Goal: Task Accomplishment & Management: Use online tool/utility

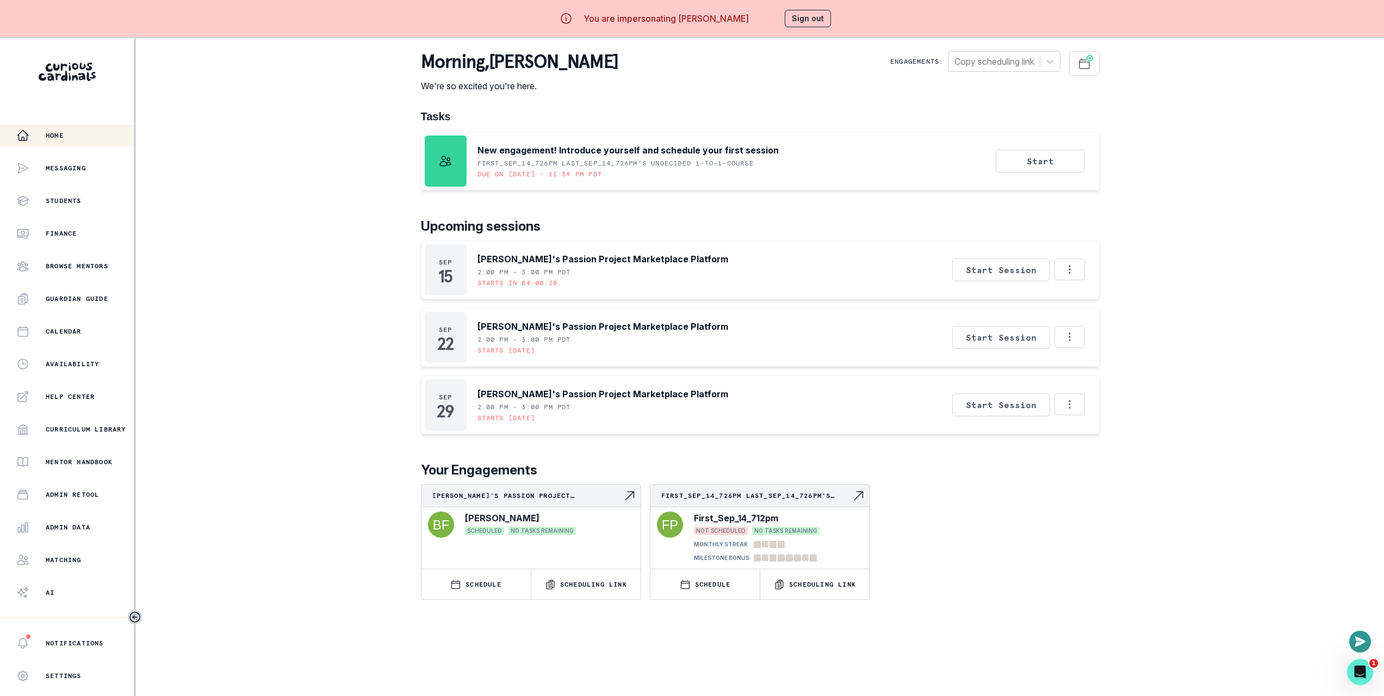
click at [301, 276] on div "Home Messaging Students Finance Browse Mentors Guardian Guide Calendar Availabi…" at bounding box center [692, 386] width 1384 height 696
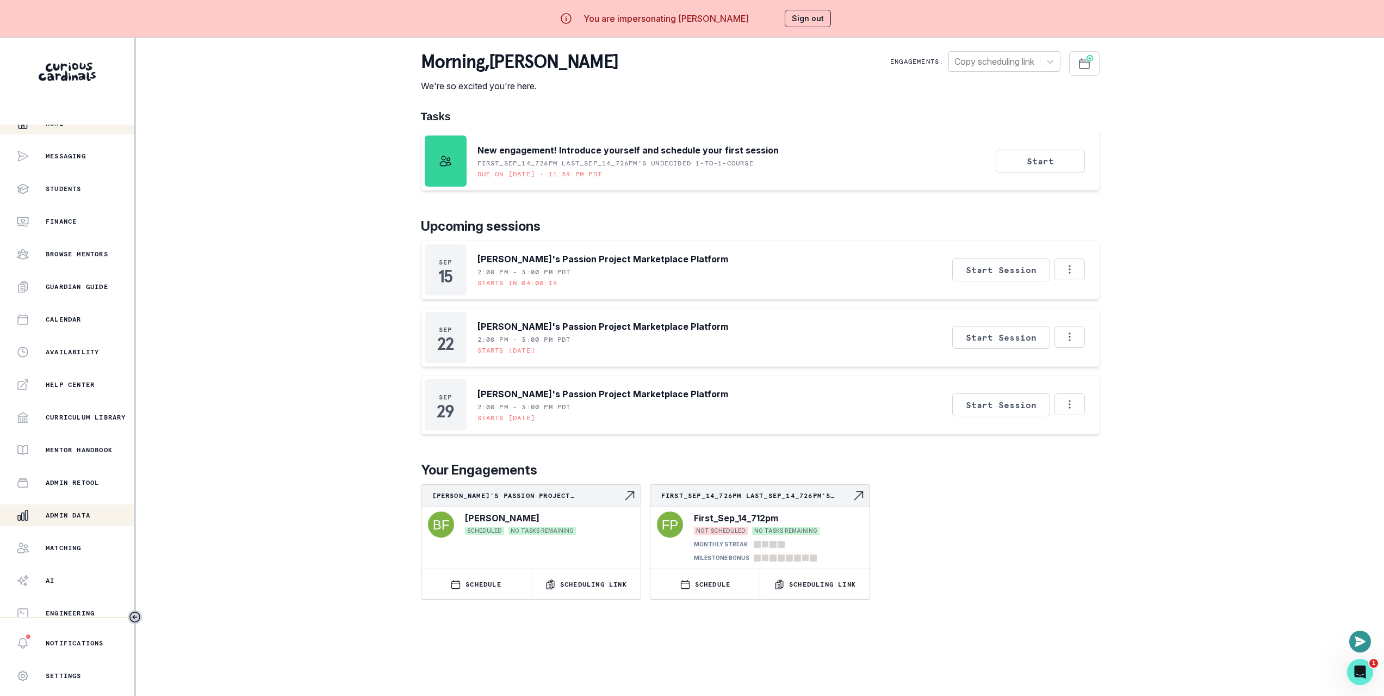
scroll to position [13, 0]
click at [85, 514] on p "Admin Data" at bounding box center [68, 514] width 45 height 9
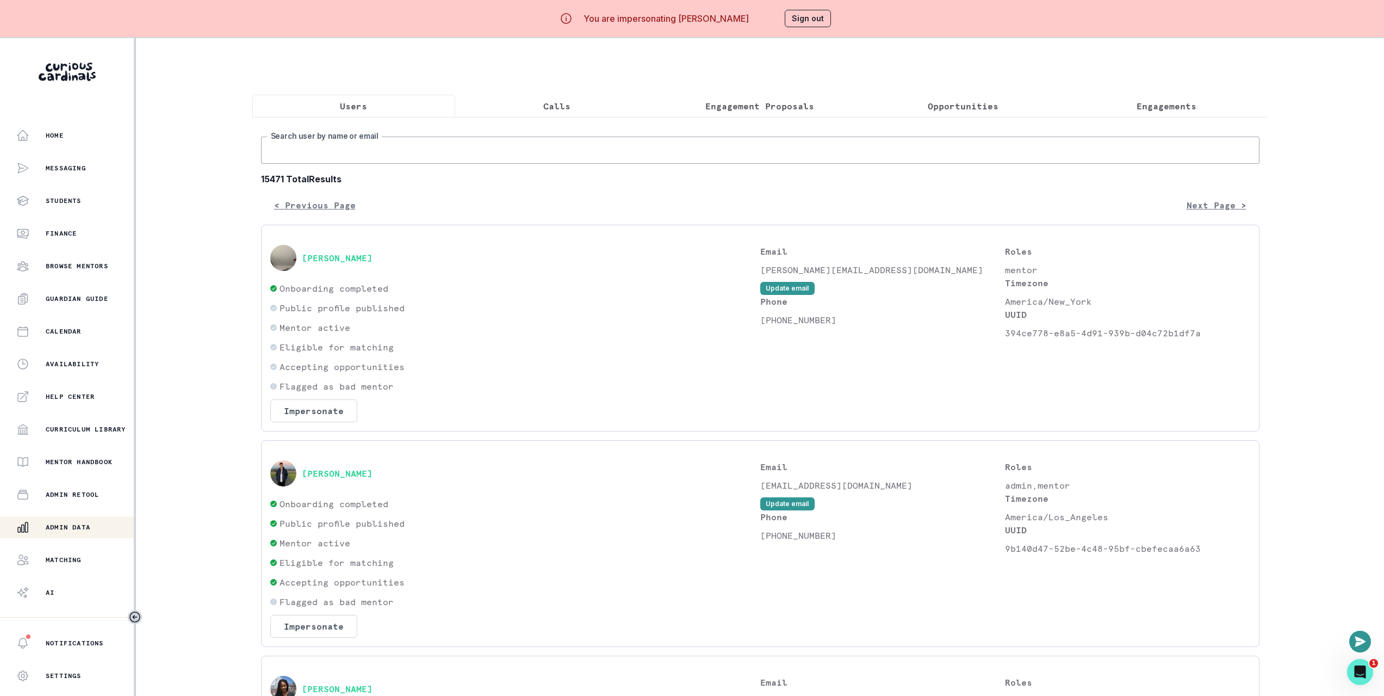
click at [295, 156] on input "Search user by name or email" at bounding box center [760, 150] width 999 height 27
click at [90, 133] on div "Home" at bounding box center [74, 135] width 117 height 13
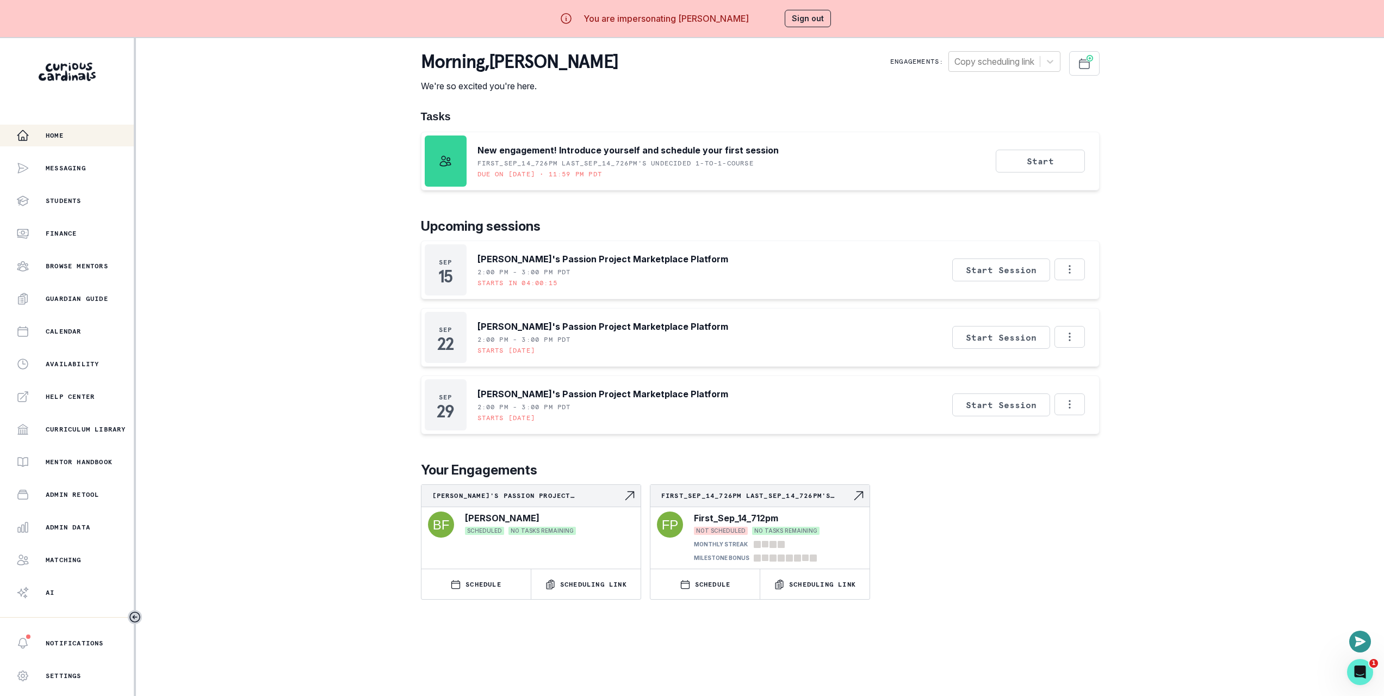
click at [216, 221] on div "Home Messaging Students Finance Browse Mentors Guardian Guide Calendar Availabi…" at bounding box center [692, 386] width 1384 height 696
drag, startPoint x: 317, startPoint y: 481, endPoint x: 226, endPoint y: 517, distance: 98.0
click at [318, 481] on div "Home Messaging Students Finance Browse Mentors Guardian Guide Calendar Availabi…" at bounding box center [692, 386] width 1384 height 696
drag, startPoint x: 305, startPoint y: 377, endPoint x: 341, endPoint y: 340, distance: 51.1
click at [306, 377] on div "Home Messaging Students Finance Browse Mentors Guardian Guide Calendar Availabi…" at bounding box center [692, 386] width 1384 height 696
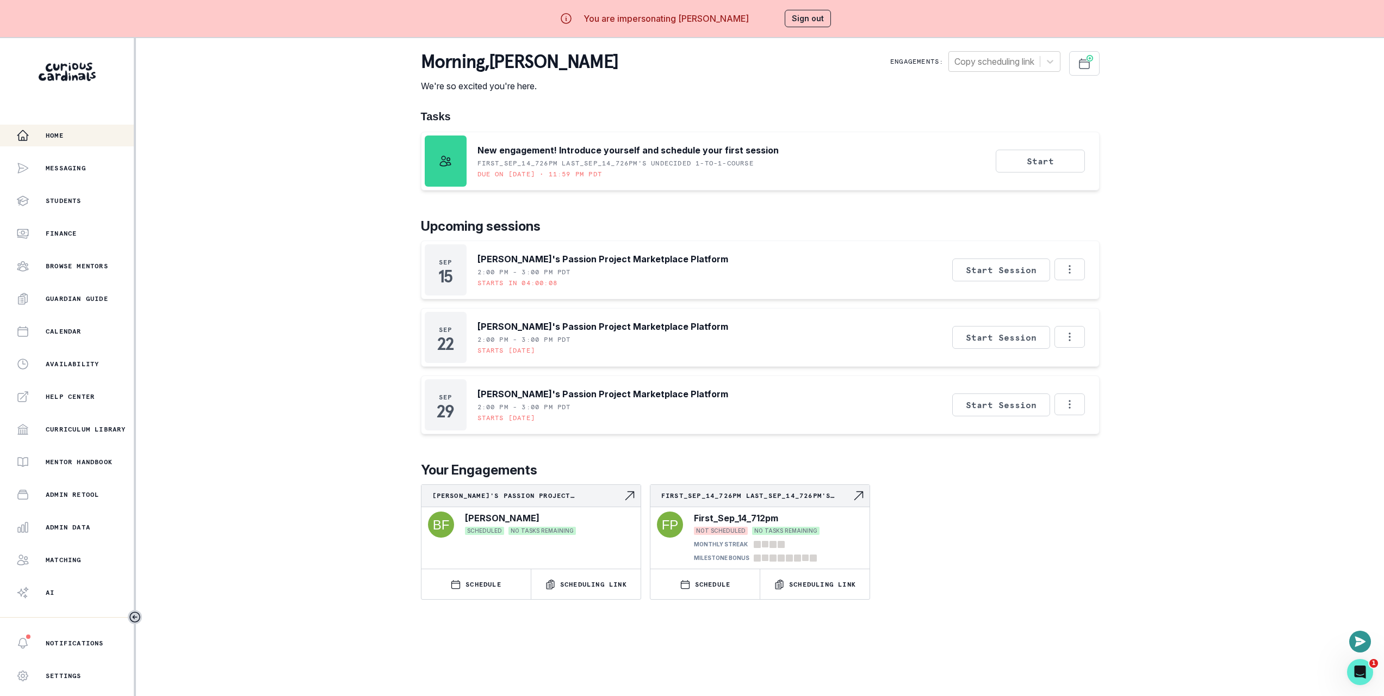
drag, startPoint x: 1186, startPoint y: 142, endPoint x: 1139, endPoint y: 151, distance: 48.2
click at [1187, 142] on div "Home Messaging Students Finance Browse Mentors Guardian Guide Calendar Availabi…" at bounding box center [692, 386] width 1384 height 696
drag, startPoint x: 219, startPoint y: 159, endPoint x: 18, endPoint y: 136, distance: 202.0
click at [219, 159] on div "Home Messaging Students Finance Browse Mentors Guardian Guide Calendar Availabi…" at bounding box center [692, 386] width 1384 height 696
click at [171, 173] on div "Home Messaging Students Finance Browse Mentors Guardian Guide Calendar Availabi…" at bounding box center [692, 386] width 1384 height 696
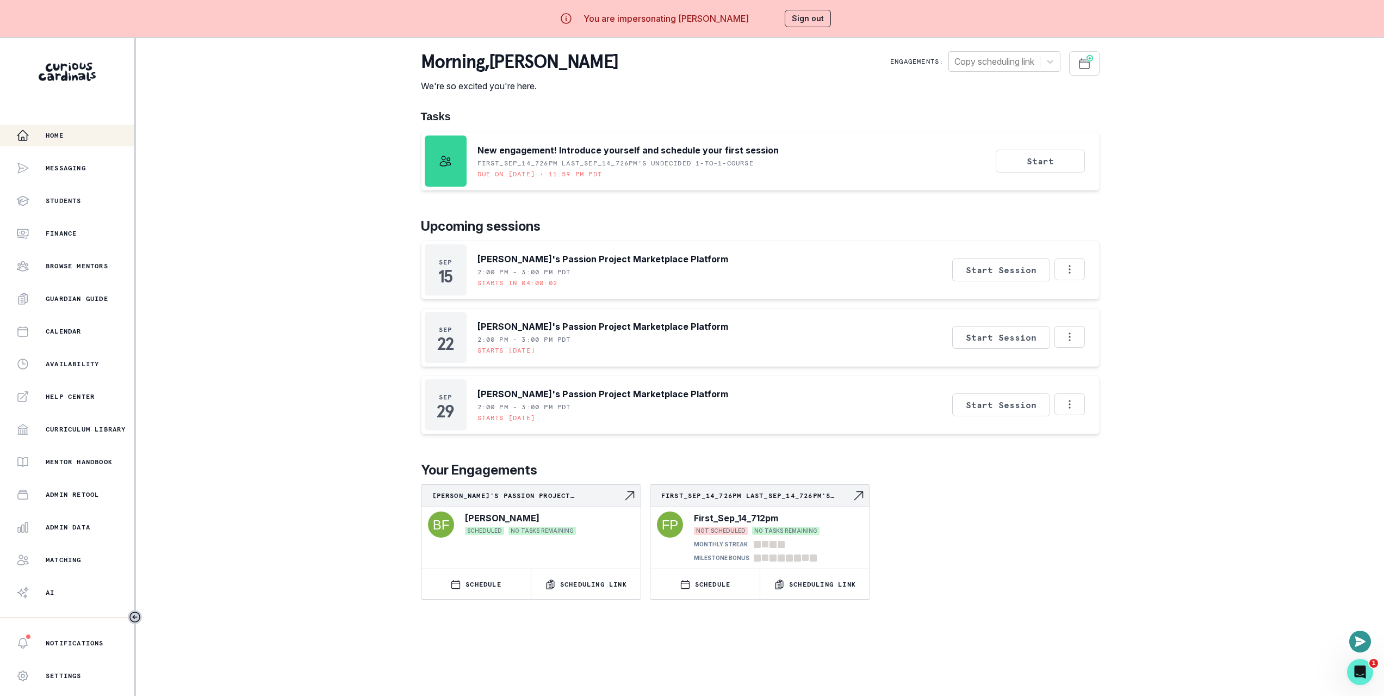
click at [237, 221] on div "Home Messaging Students Finance Browse Mentors Guardian Guide Calendar Availabi…" at bounding box center [692, 386] width 1384 height 696
drag, startPoint x: 1183, startPoint y: 177, endPoint x: 1073, endPoint y: 151, distance: 113.4
click at [1183, 177] on div "Home Messaging Students Finance Browse Mentors Guardian Guide Calendar Availabi…" at bounding box center [692, 386] width 1384 height 696
click at [511, 259] on p "[PERSON_NAME]'s Passion Project Marketplace Platform" at bounding box center [603, 258] width 251 height 13
click at [510, 259] on p "[PERSON_NAME]'s Passion Project Marketplace Platform" at bounding box center [603, 258] width 251 height 13
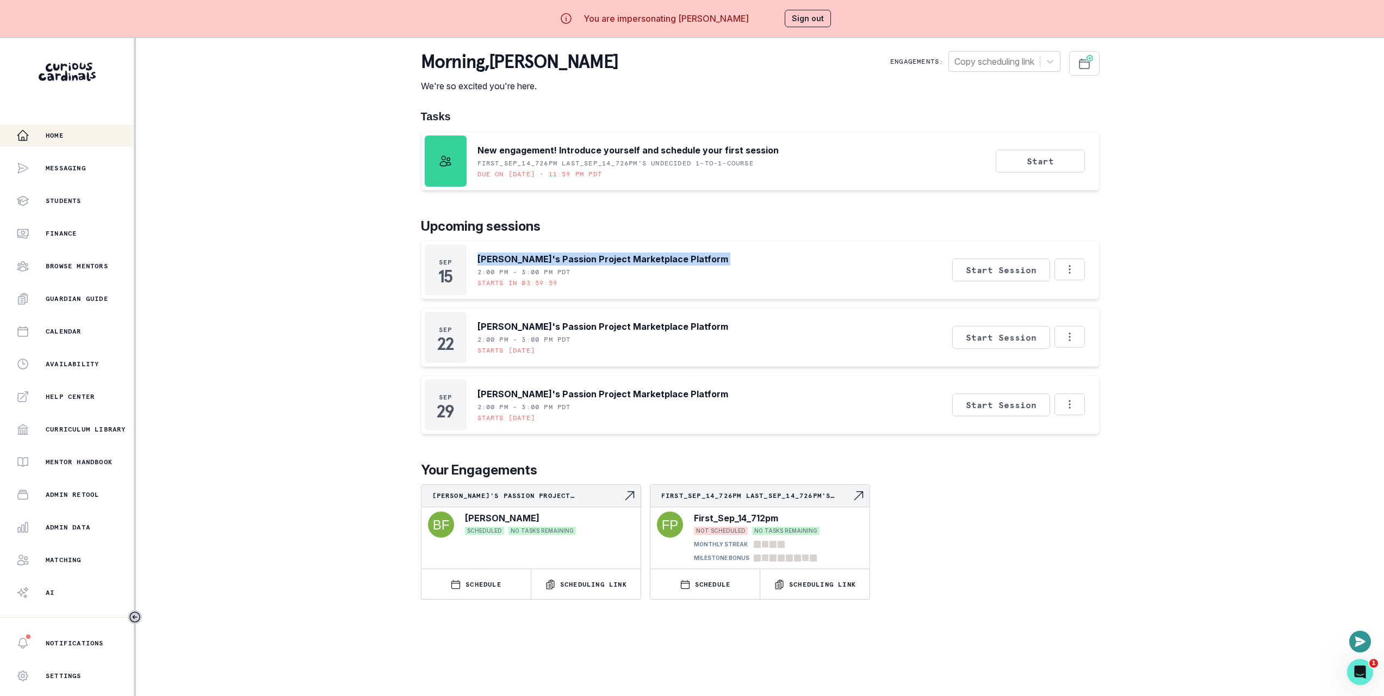
click at [510, 259] on p "[PERSON_NAME]'s Passion Project Marketplace Platform" at bounding box center [603, 258] width 251 height 13
click at [266, 209] on div "Home Messaging Students Finance Browse Mentors Guardian Guide Calendar Availabi…" at bounding box center [692, 386] width 1384 height 696
click at [333, 113] on div "Home Messaging Students Finance Browse Mentors Guardian Guide Calendar Availabi…" at bounding box center [692, 386] width 1384 height 696
click at [255, 196] on div "Home Messaging Students Finance Browse Mentors Guardian Guide Calendar Availabi…" at bounding box center [692, 386] width 1384 height 696
click at [251, 199] on div "Home Messaging Students Finance Browse Mentors Guardian Guide Calendar Availabi…" at bounding box center [692, 386] width 1384 height 696
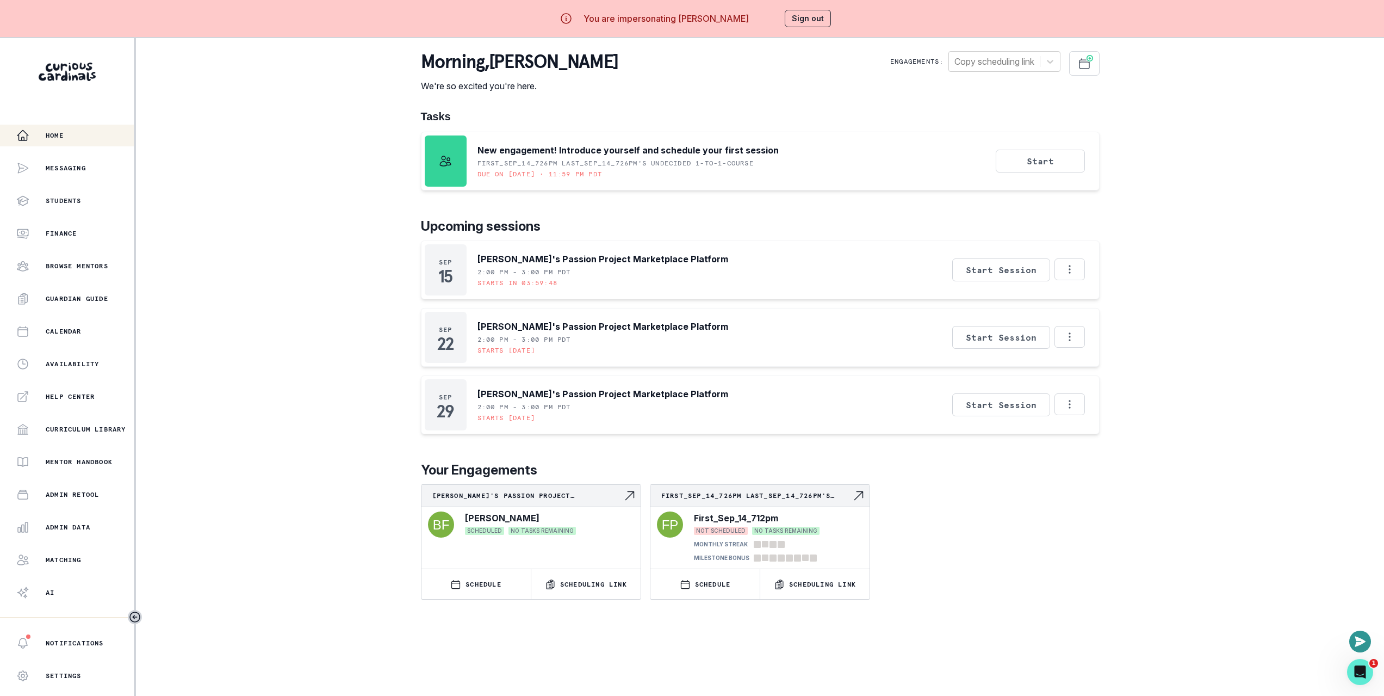
click at [251, 199] on div "Home Messaging Students Finance Browse Mentors Guardian Guide Calendar Availabi…" at bounding box center [692, 386] width 1384 height 696
click at [91, 138] on div "Home" at bounding box center [74, 135] width 117 height 13
click at [221, 137] on div "Home Messaging Students Finance Browse Mentors Guardian Guide Calendar Availabi…" at bounding box center [692, 386] width 1384 height 696
click at [226, 305] on div "Home Messaging Students Finance Browse Mentors Guardian Guide Calendar Availabi…" at bounding box center [692, 386] width 1384 height 696
click at [277, 167] on div "Home Messaging Students Finance Browse Mentors Guardian Guide Calendar Availabi…" at bounding box center [692, 386] width 1384 height 696
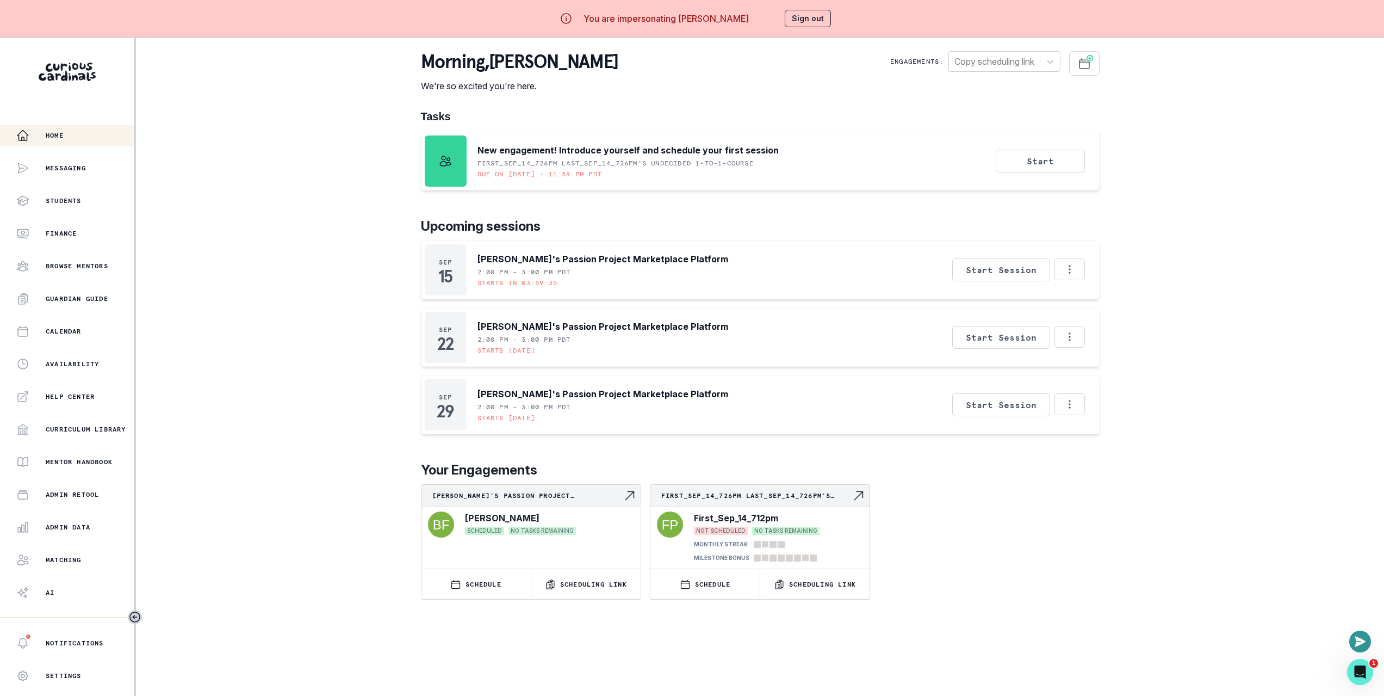
click at [1234, 127] on div "Home Messaging Students Finance Browse Mentors Guardian Guide Calendar Availabi…" at bounding box center [692, 386] width 1384 height 696
drag, startPoint x: 309, startPoint y: 150, endPoint x: 214, endPoint y: 226, distance: 121.9
click at [309, 150] on div "Home Messaging Students Finance Browse Mentors Guardian Guide Calendar Availabi…" at bounding box center [692, 386] width 1384 height 696
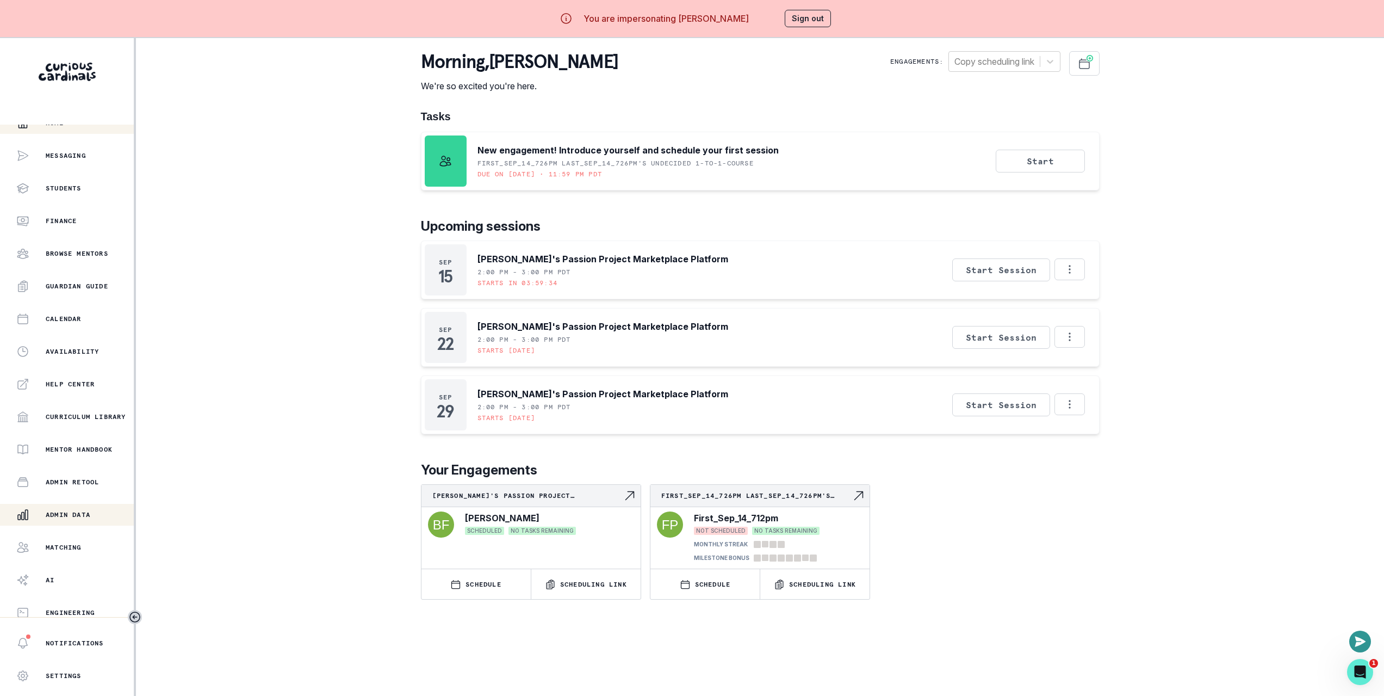
click at [47, 519] on div "Admin Data" at bounding box center [74, 514] width 117 height 13
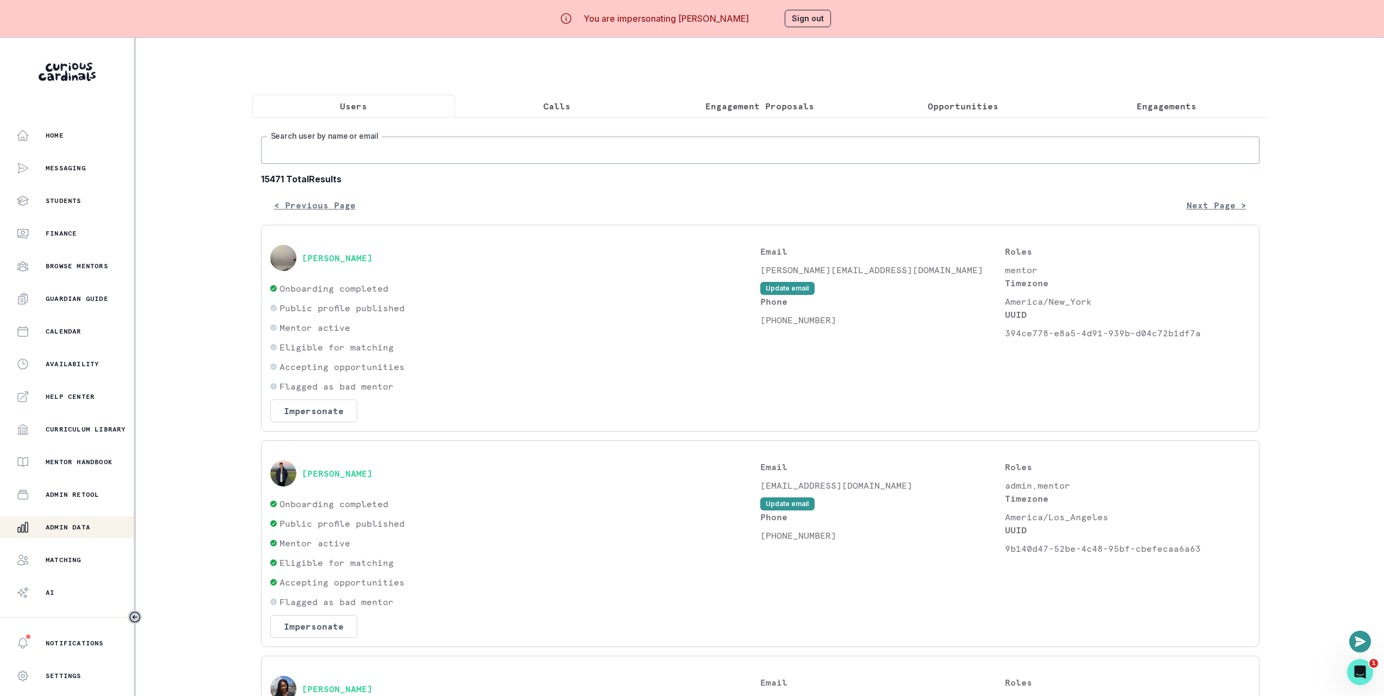
click at [346, 156] on input "Search user by name or email" at bounding box center [760, 150] width 999 height 27
paste input "[PERSON_NAME]"
type input "[PERSON_NAME]"
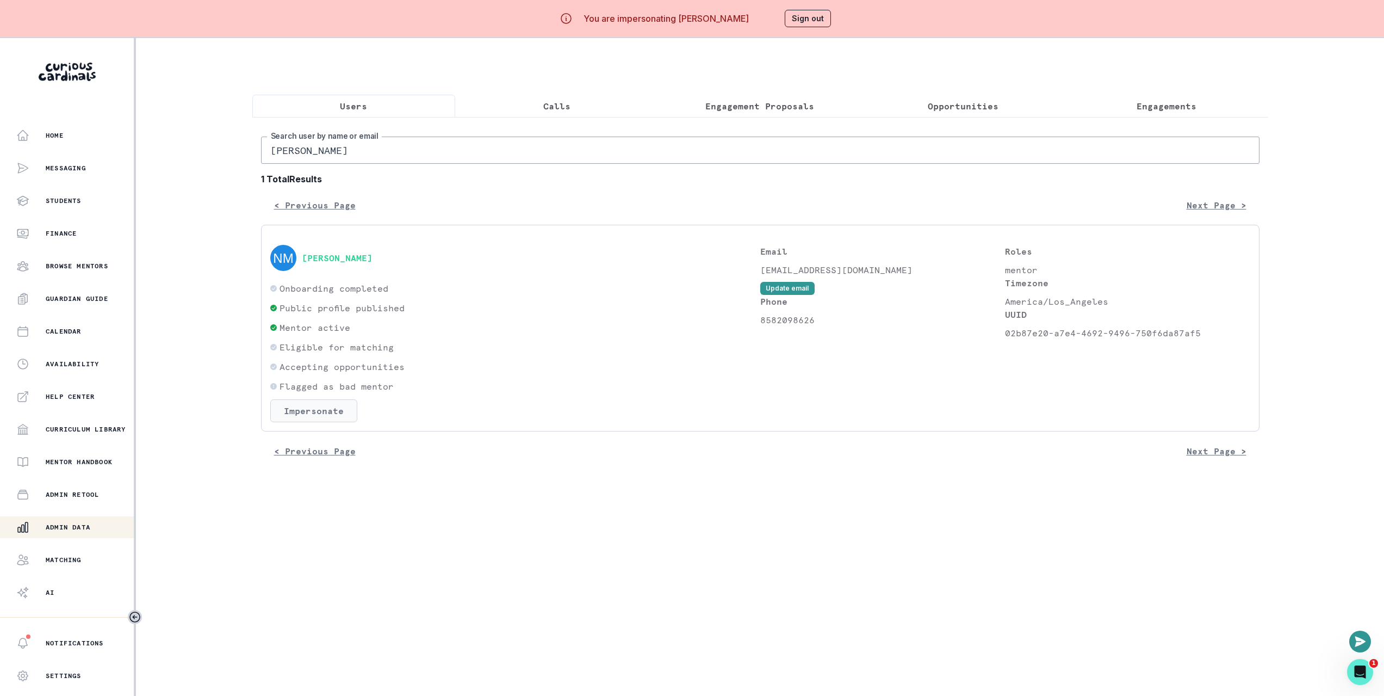
click at [345, 422] on button "Impersonate" at bounding box center [313, 410] width 87 height 23
click at [363, 521] on button "Impersonate" at bounding box center [361, 521] width 71 height 22
